Goal: Find specific page/section: Find specific page/section

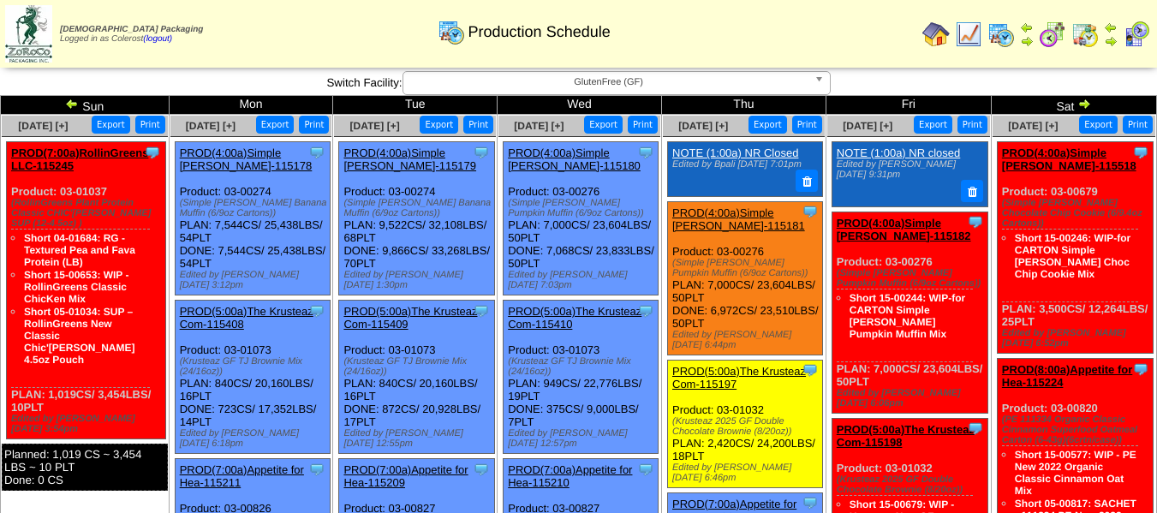
click at [681, 91] on span "GlutenFree (GF)" at bounding box center [608, 82] width 397 height 21
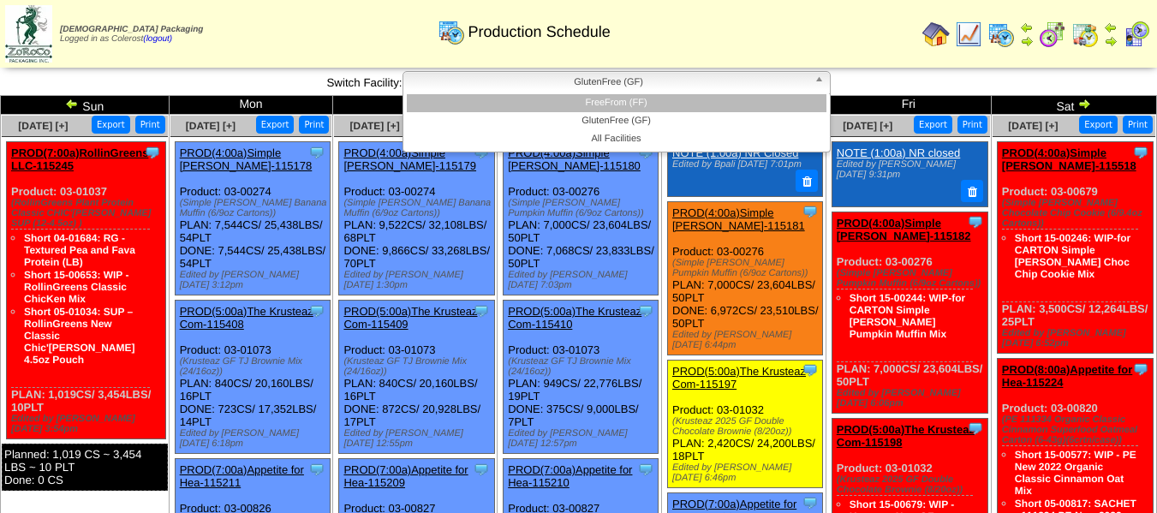
click at [664, 101] on li "FreeFrom (FF)" at bounding box center [617, 103] width 420 height 18
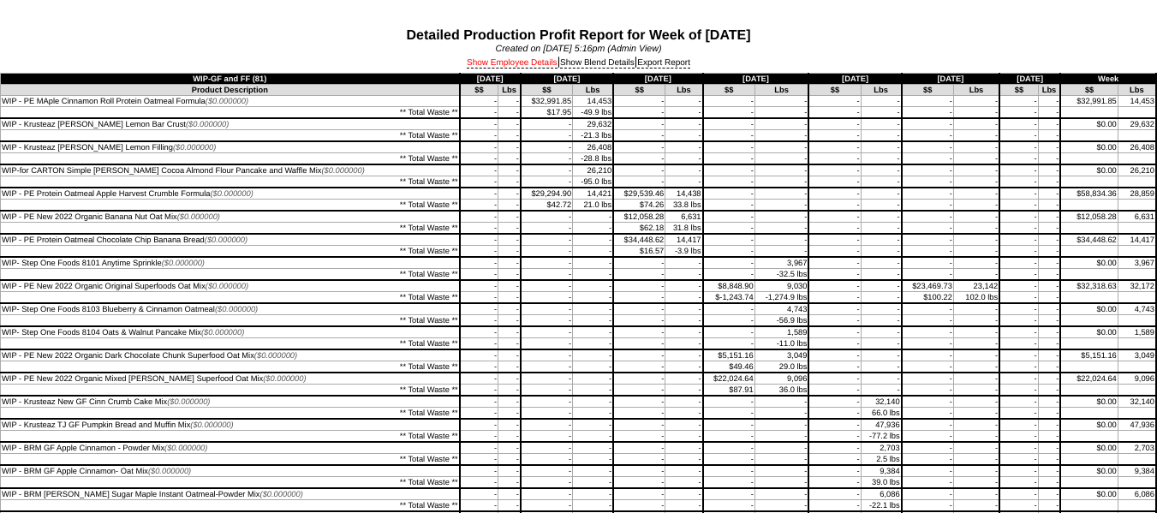
click at [509, 61] on link "Show Employee Details" at bounding box center [512, 63] width 91 height 10
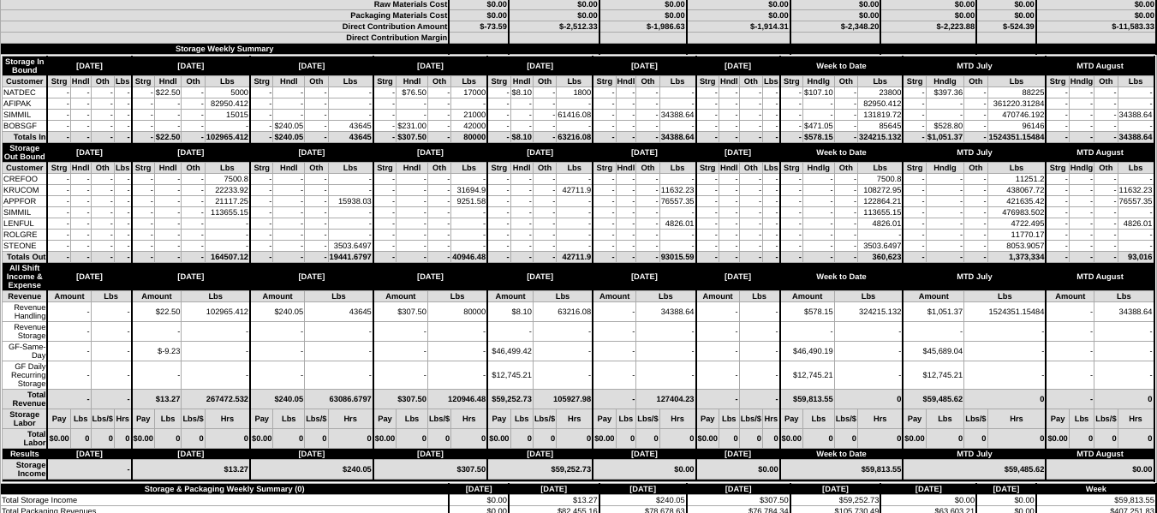
scroll to position [7021, 0]
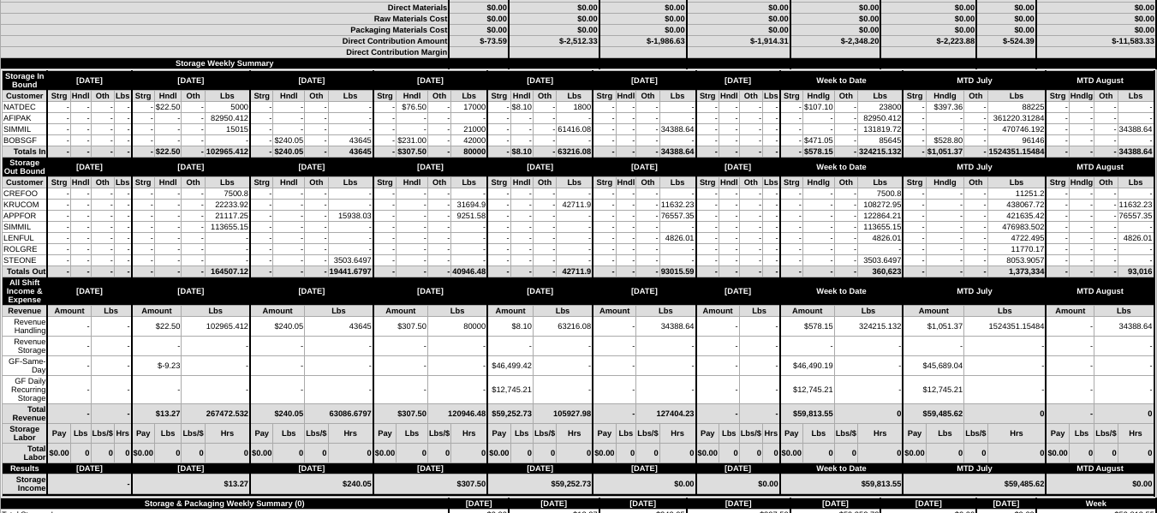
click at [646, 223] on td "-" at bounding box center [647, 227] width 23 height 11
